Goal: Navigation & Orientation: Find specific page/section

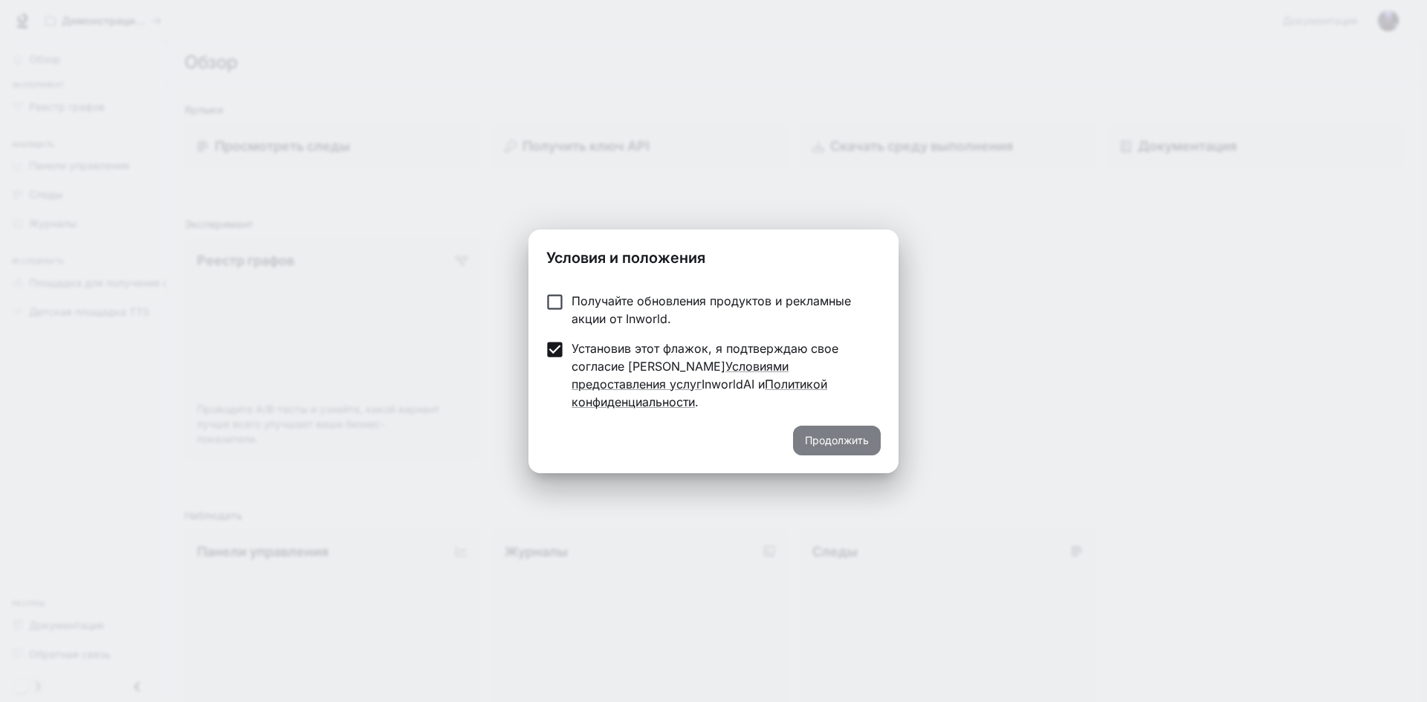
click at [834, 437] on font "Продолжить" at bounding box center [837, 440] width 64 height 13
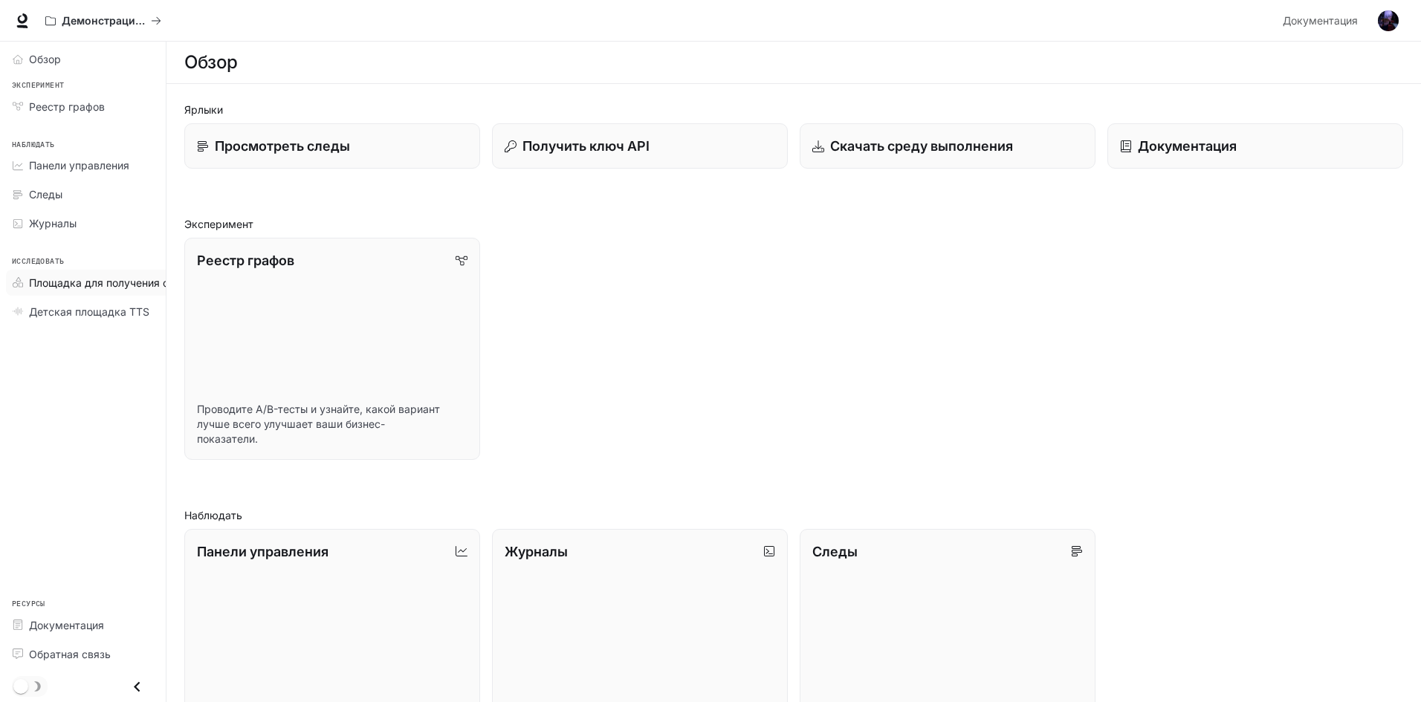
click at [111, 282] on font "Площадка для получения степени магистра права" at bounding box center [158, 282] width 259 height 13
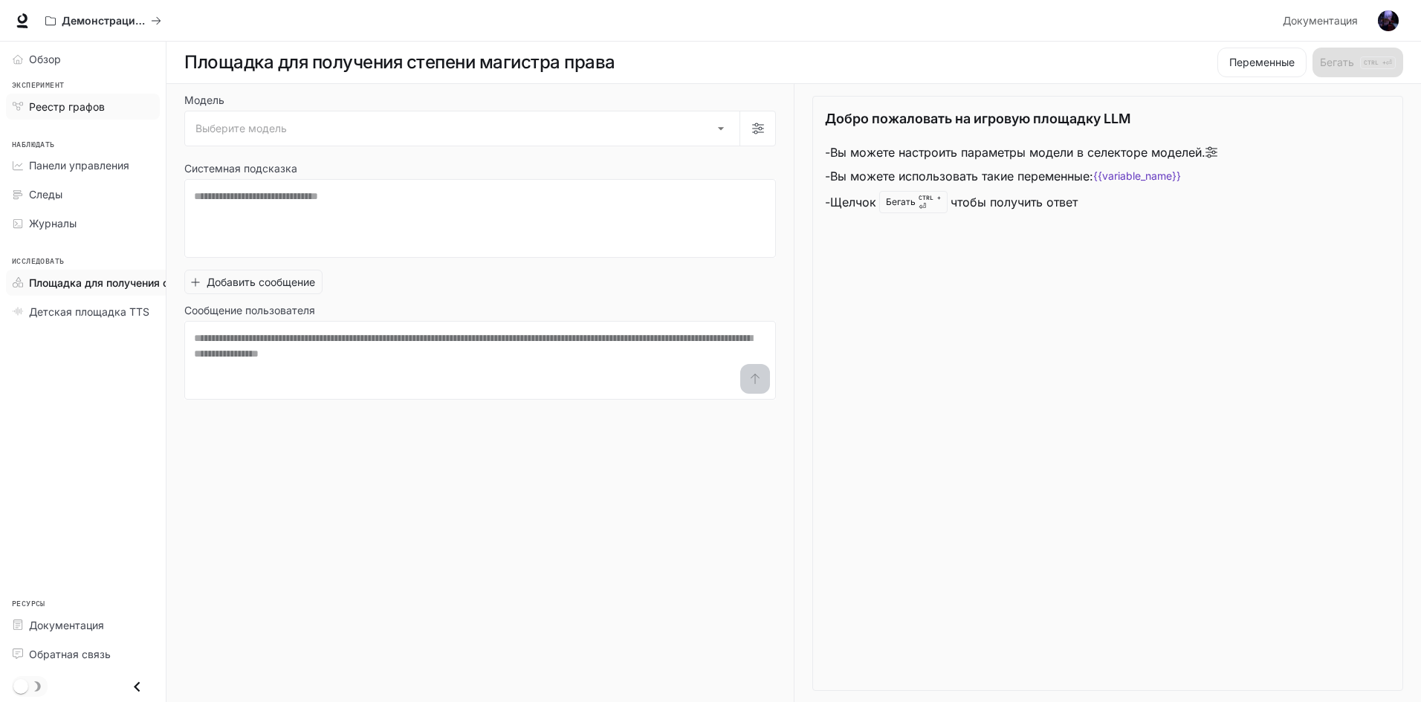
click at [84, 112] on font "Реестр графов" at bounding box center [67, 106] width 76 height 13
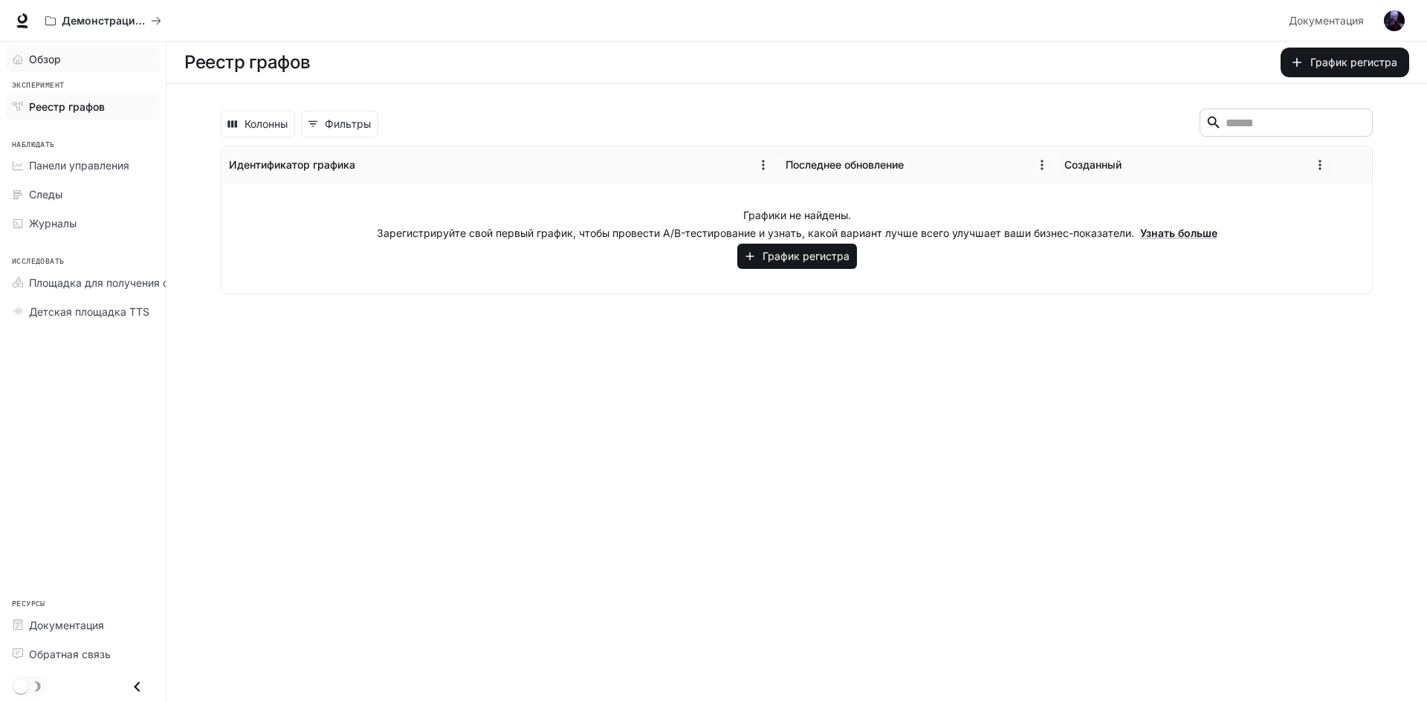
click at [74, 59] on div "Обзор" at bounding box center [91, 59] width 124 height 16
